Goal: Task Accomplishment & Management: Complete application form

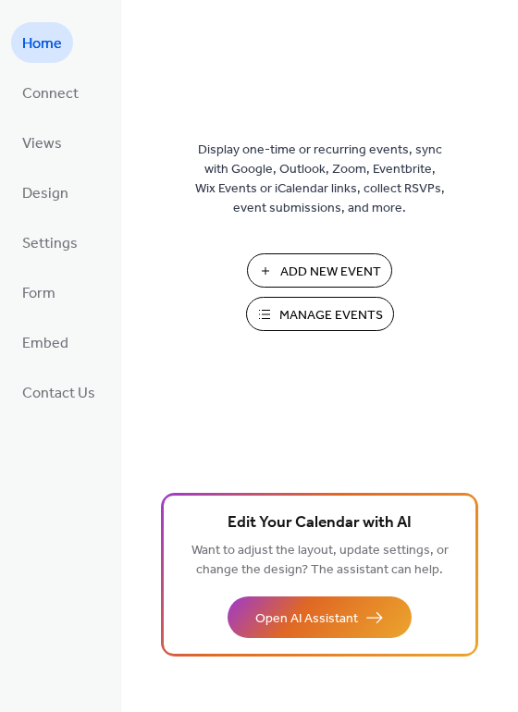
click at [323, 307] on span "Manage Events" at bounding box center [331, 315] width 104 height 19
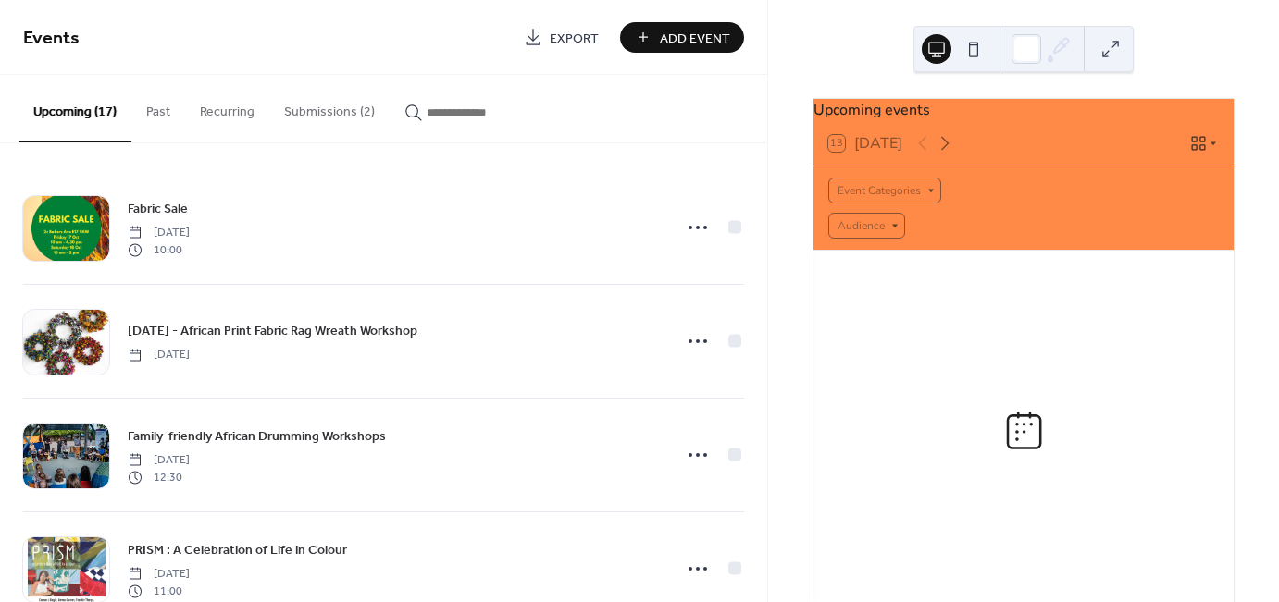
click at [307, 110] on button "Submissions (2)" at bounding box center [329, 108] width 120 height 66
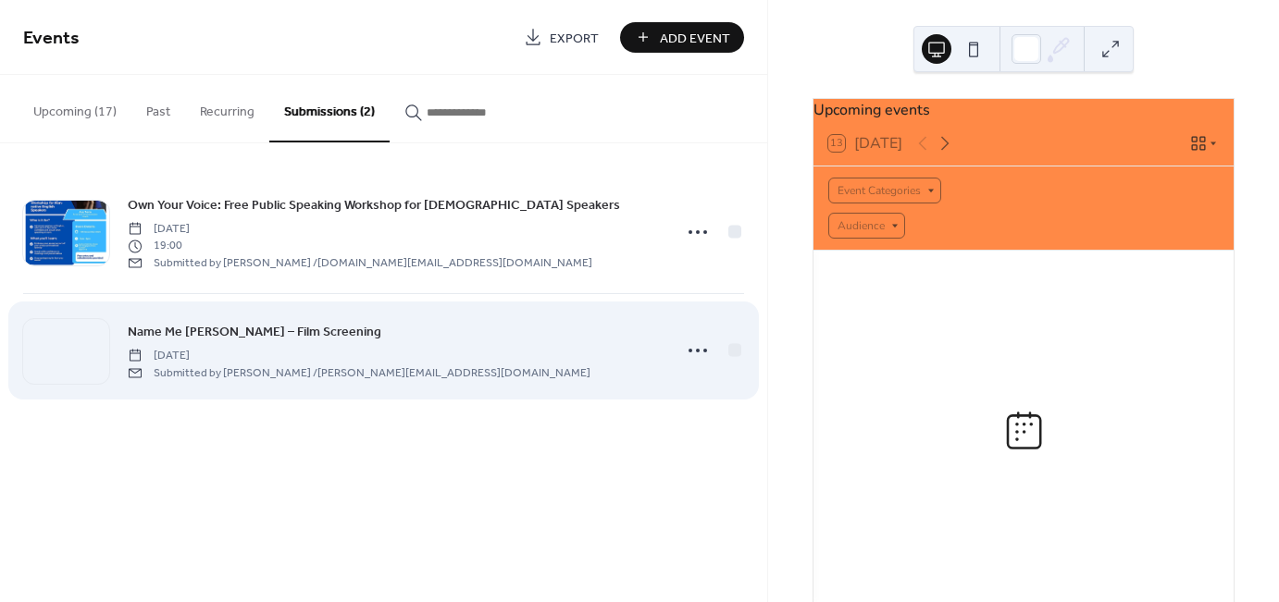
click at [300, 353] on span "[DATE]" at bounding box center [359, 356] width 463 height 17
click at [691, 356] on icon at bounding box center [698, 351] width 30 height 30
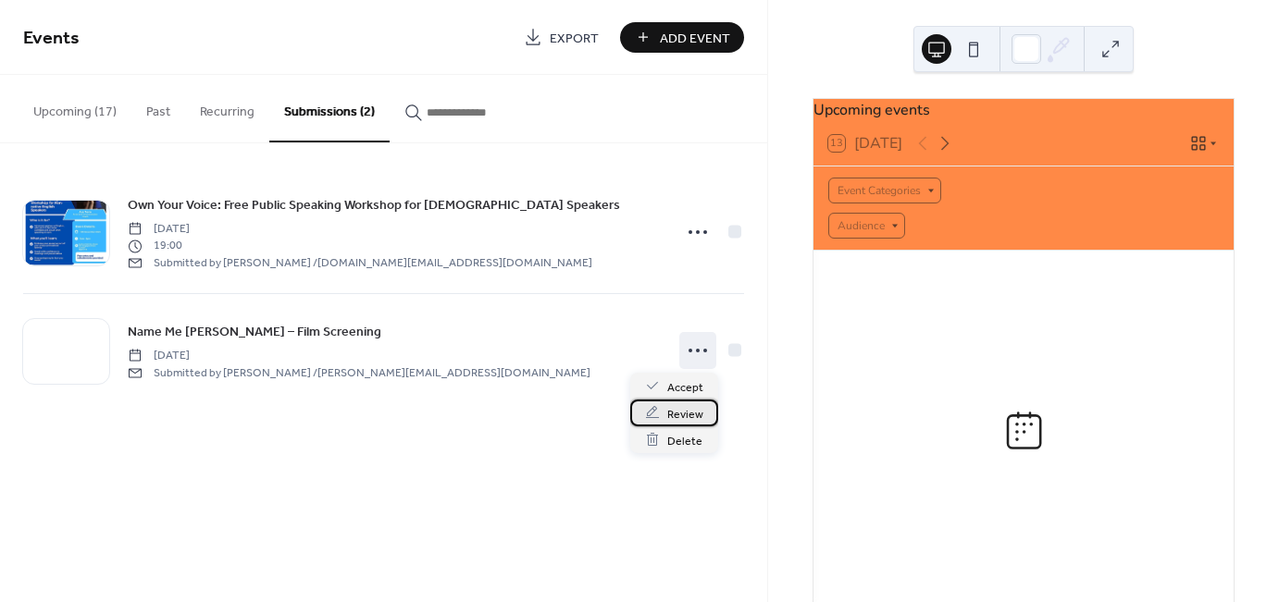
click at [686, 413] on span "Review" at bounding box center [685, 413] width 36 height 19
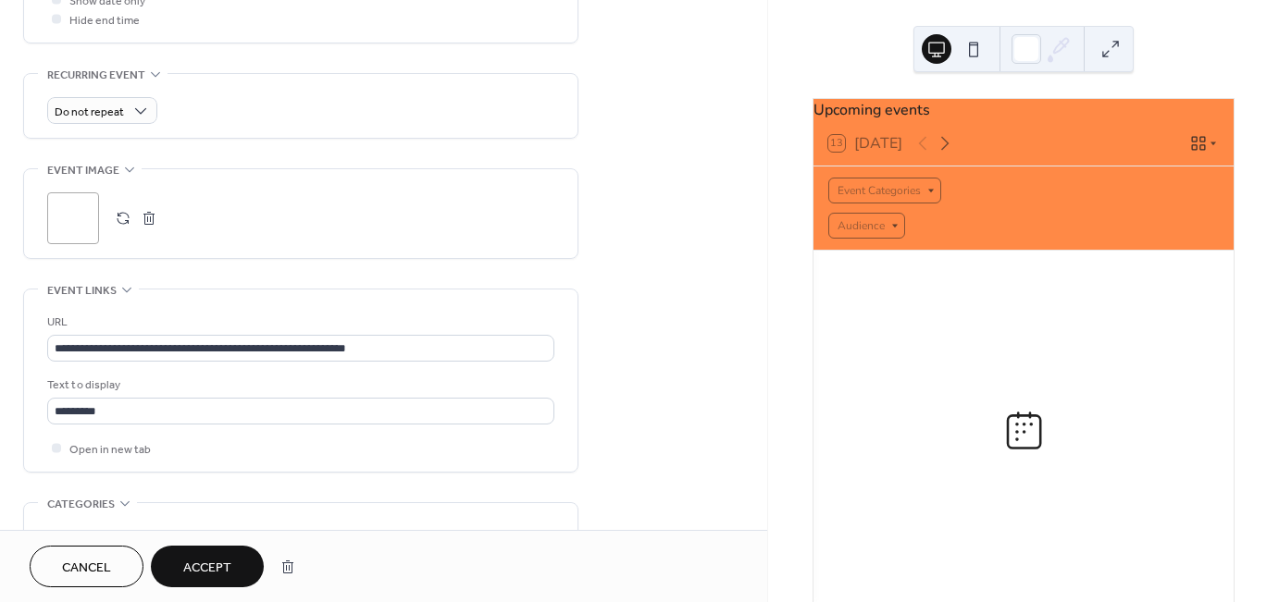
scroll to position [1044, 0]
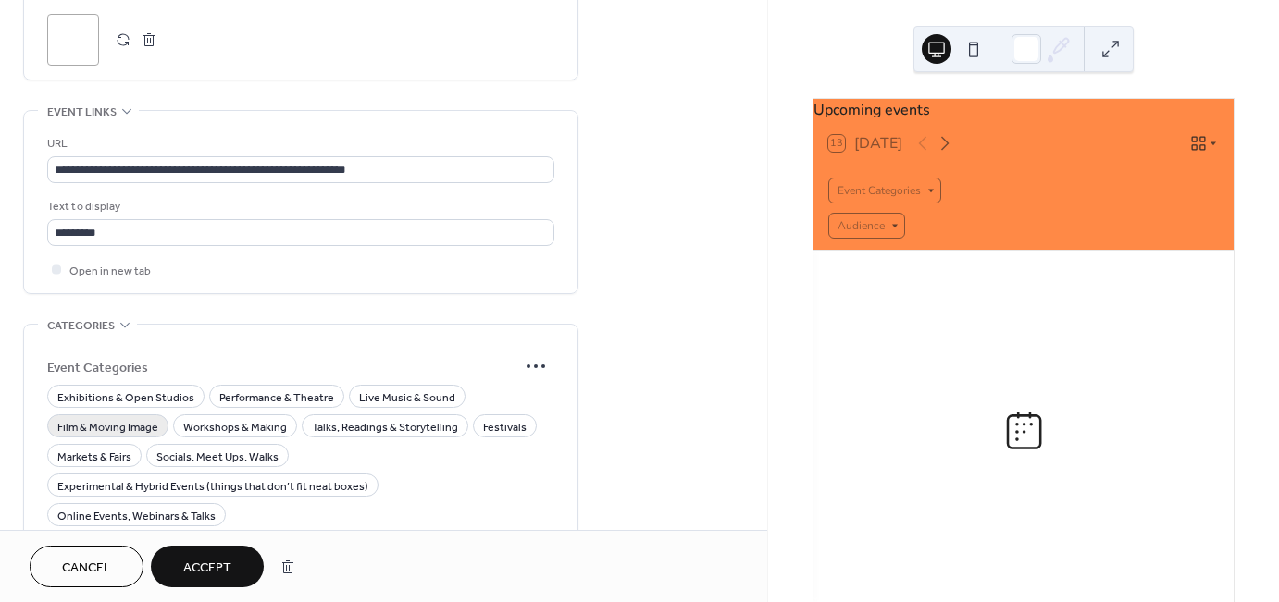
click at [122, 418] on span "Film & Moving Image" at bounding box center [107, 427] width 101 height 19
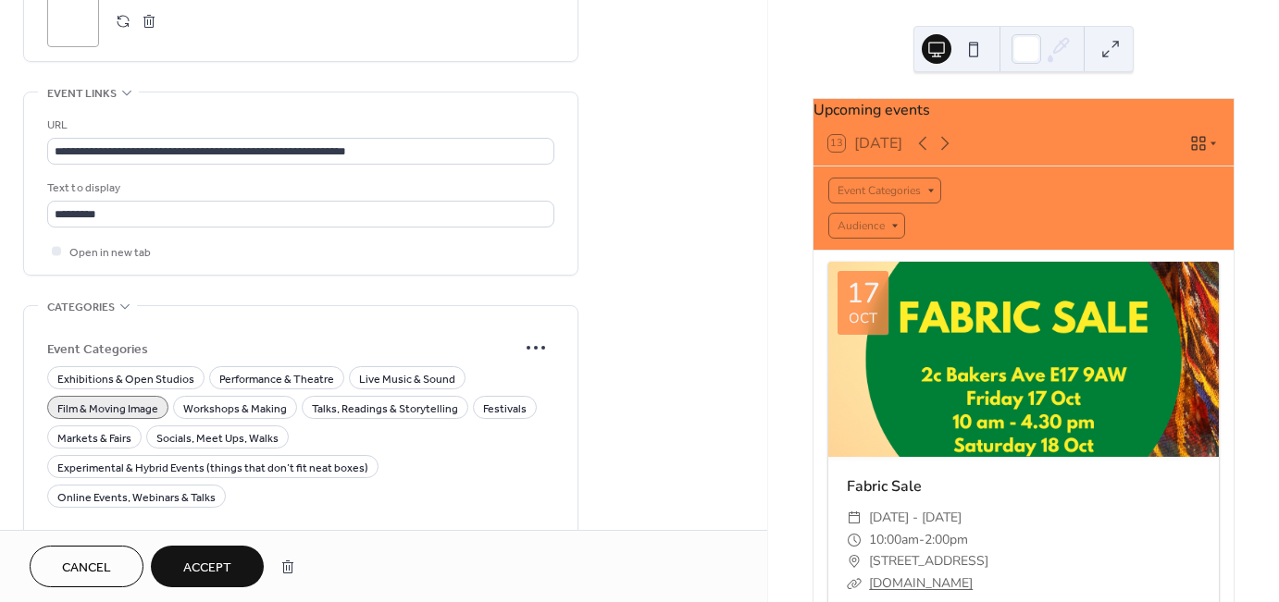
scroll to position [1062, 0]
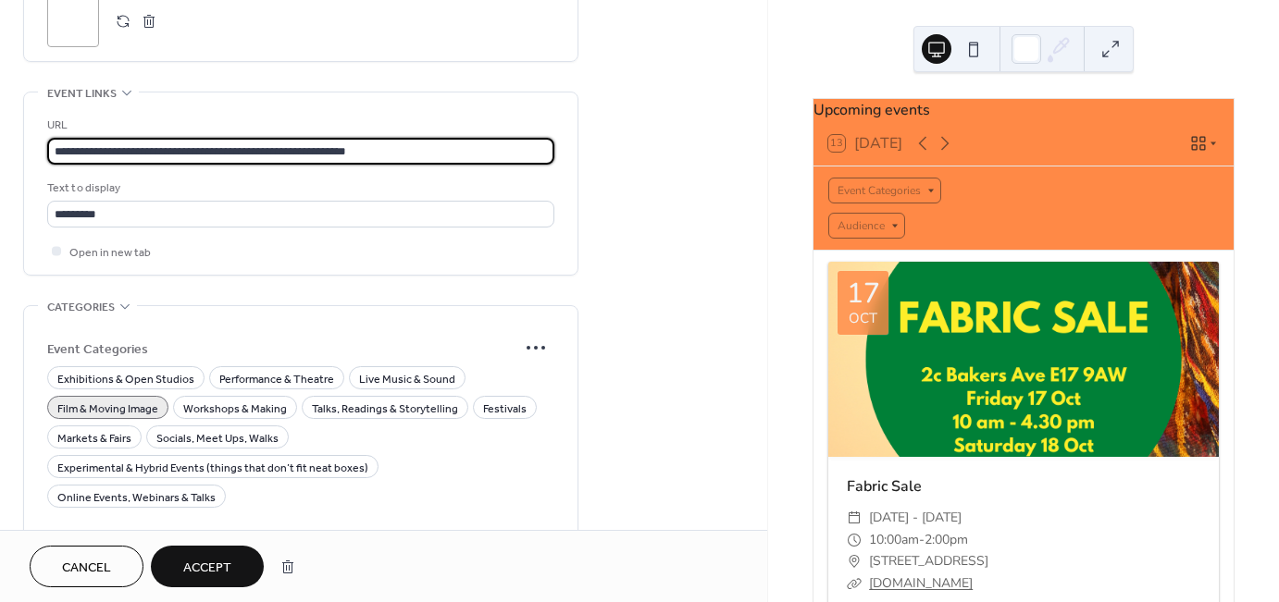
click at [243, 138] on input "**********" at bounding box center [300, 151] width 507 height 27
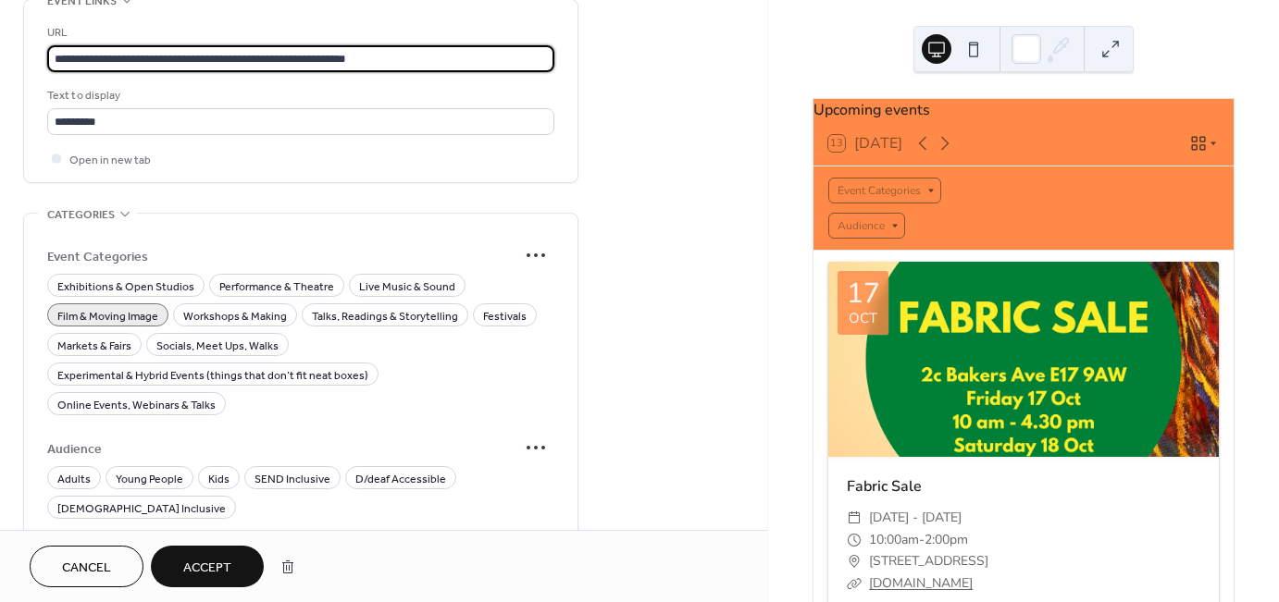
scroll to position [1213, 0]
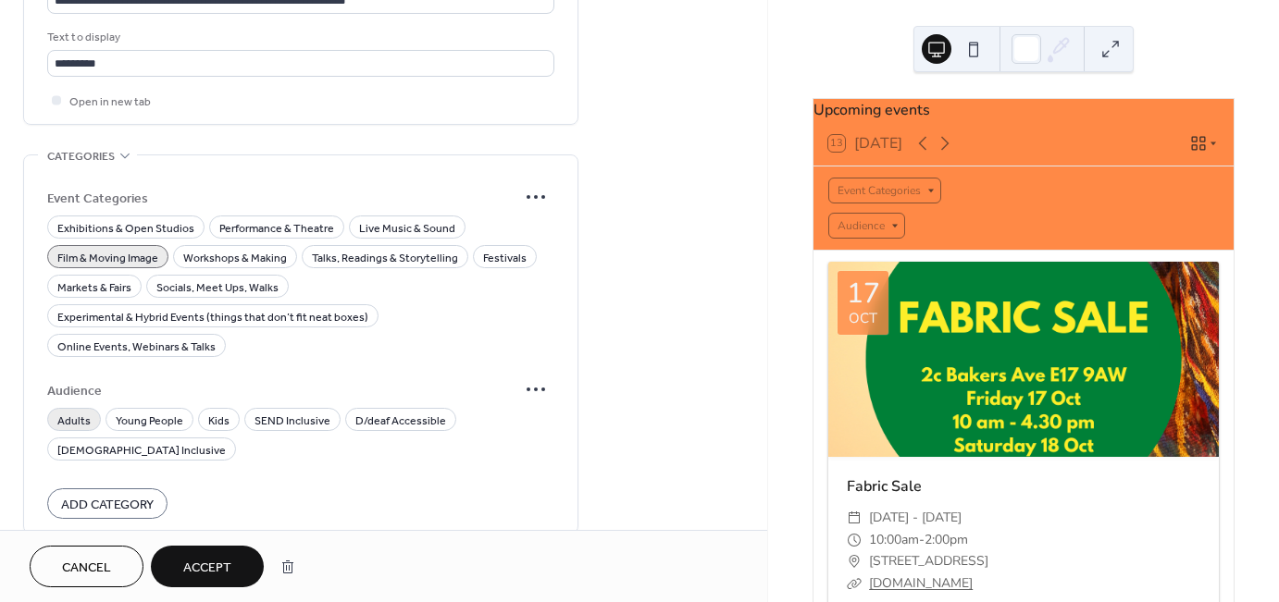
click at [59, 412] on span "Adults" at bounding box center [73, 421] width 33 height 19
click at [131, 412] on span "Young People" at bounding box center [150, 421] width 68 height 19
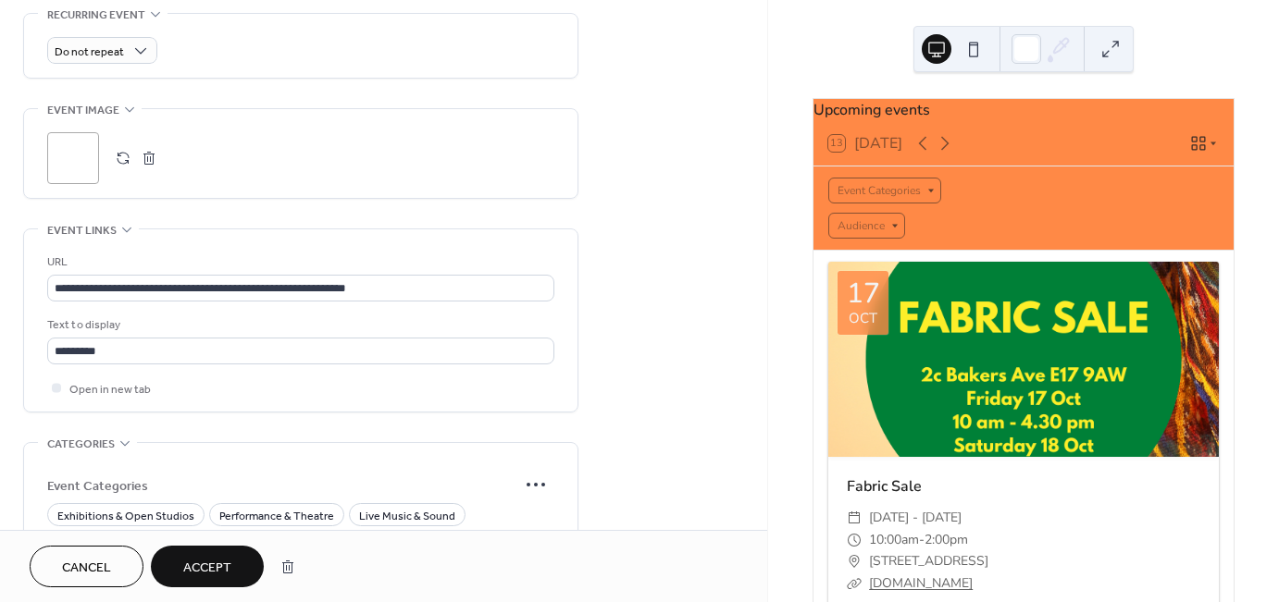
scroll to position [924, 0]
click at [85, 141] on div ";" at bounding box center [73, 159] width 52 height 52
click at [243, 571] on button "Accept" at bounding box center [207, 567] width 113 height 42
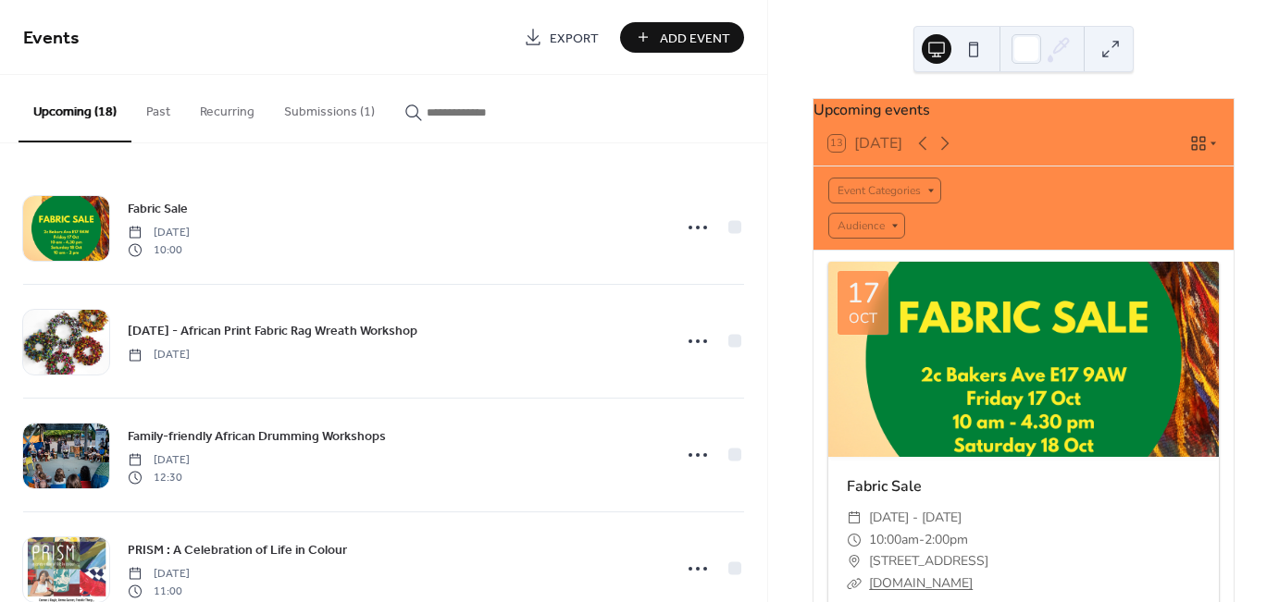
click at [357, 106] on button "Submissions (1)" at bounding box center [329, 108] width 120 height 66
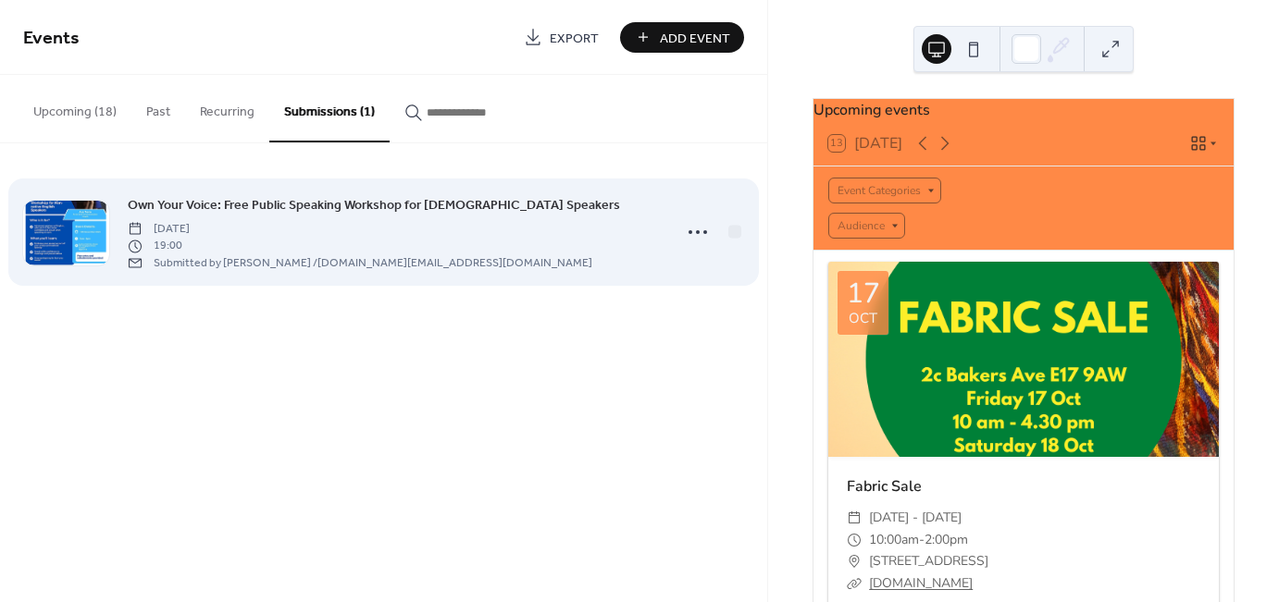
click at [265, 203] on span "Own Your Voice: Free Public Speaking Workshop for [DEMOGRAPHIC_DATA] Speakers" at bounding box center [374, 205] width 492 height 19
